Goal: Task Accomplishment & Management: Manage account settings

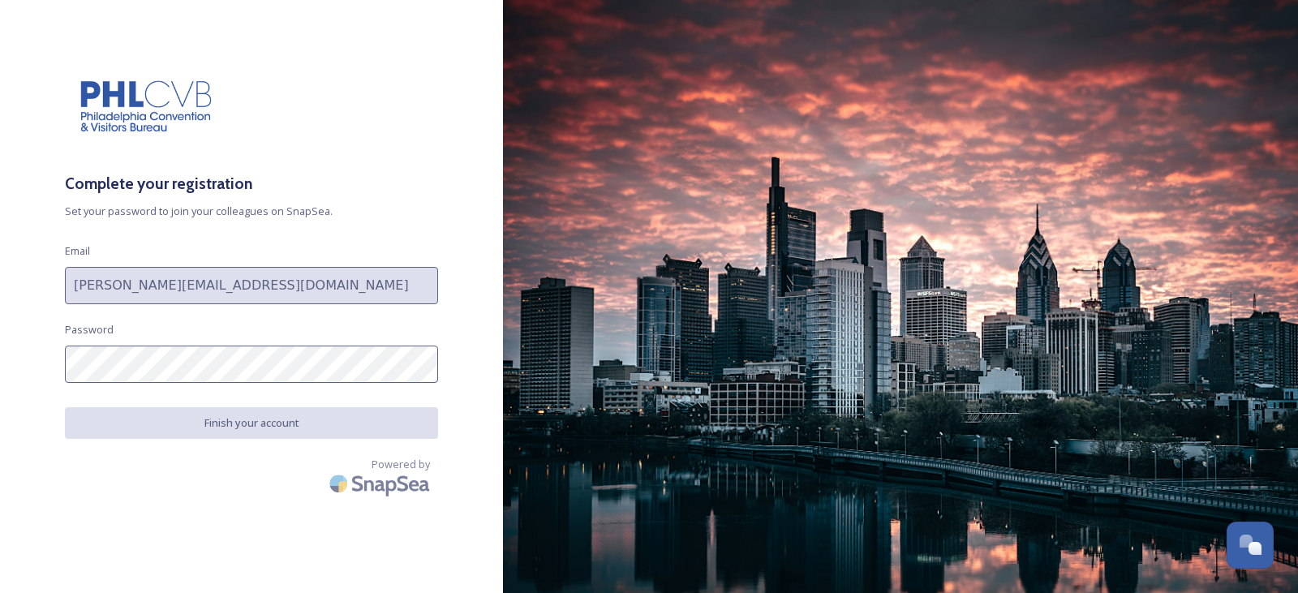
click at [407, 502] on nordpass-icon at bounding box center [251, 502] width 373 height 0
click at [409, 502] on nordpass-icon at bounding box center [251, 502] width 373 height 0
click at [0, 592] on nordpass-autofill-portal at bounding box center [0, 593] width 0 height 0
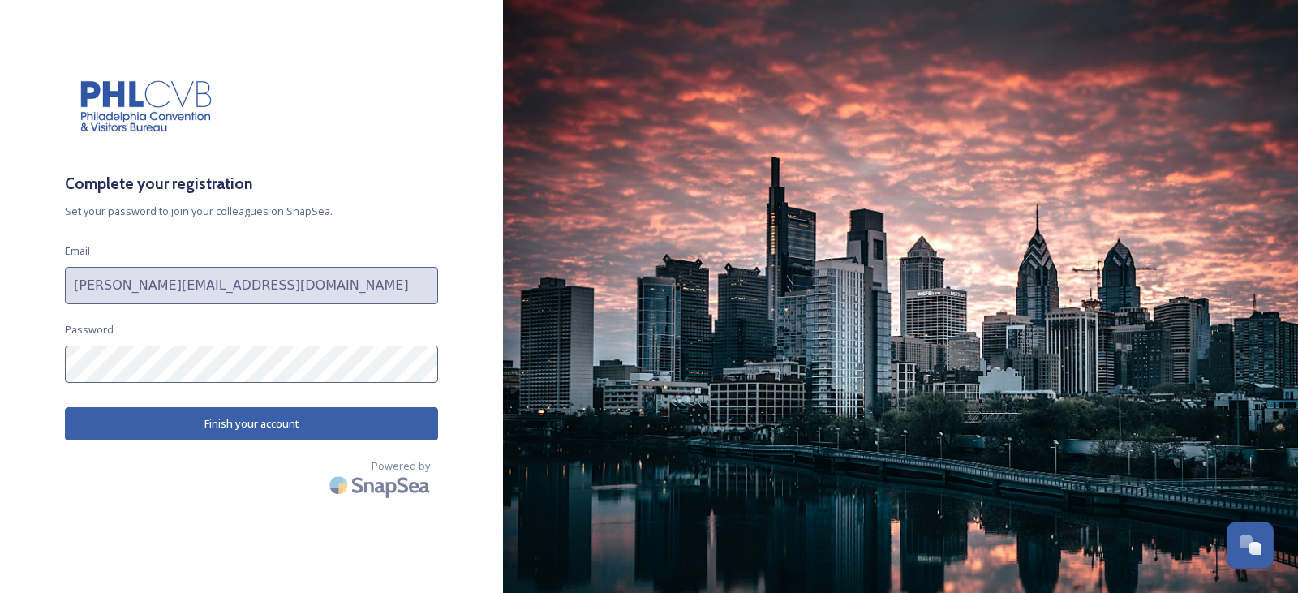
click at [0, 592] on nordpass-portal at bounding box center [0, 593] width 0 height 0
click at [234, 425] on button "Finish your account" at bounding box center [251, 423] width 373 height 33
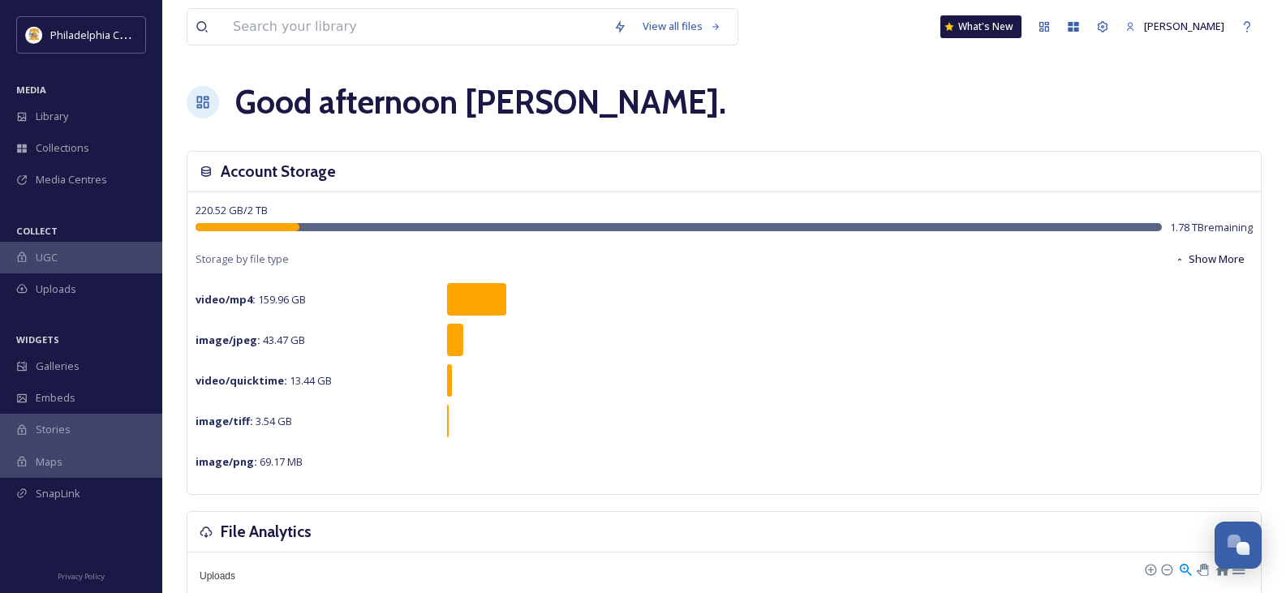
click at [641, 101] on div "Good afternoon [PERSON_NAME] ." at bounding box center [724, 102] width 1075 height 49
click at [1206, 27] on span "[PERSON_NAME]" at bounding box center [1184, 26] width 80 height 15
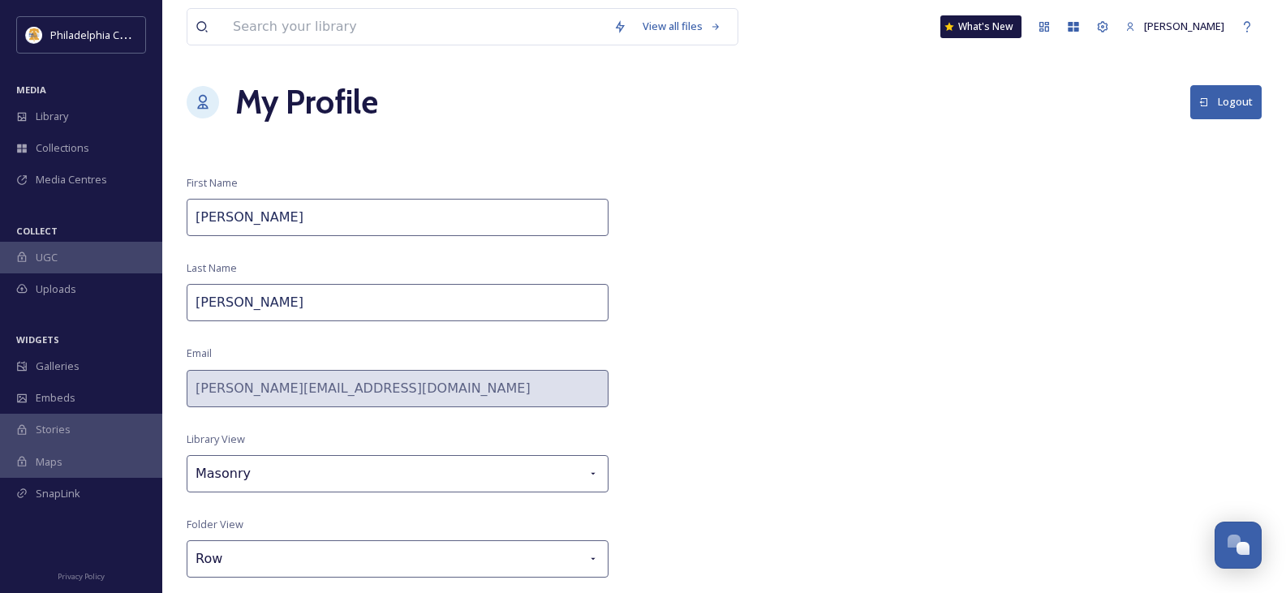
click at [1227, 101] on button "Logout" at bounding box center [1225, 101] width 71 height 33
